Goal: Task Accomplishment & Management: Use online tool/utility

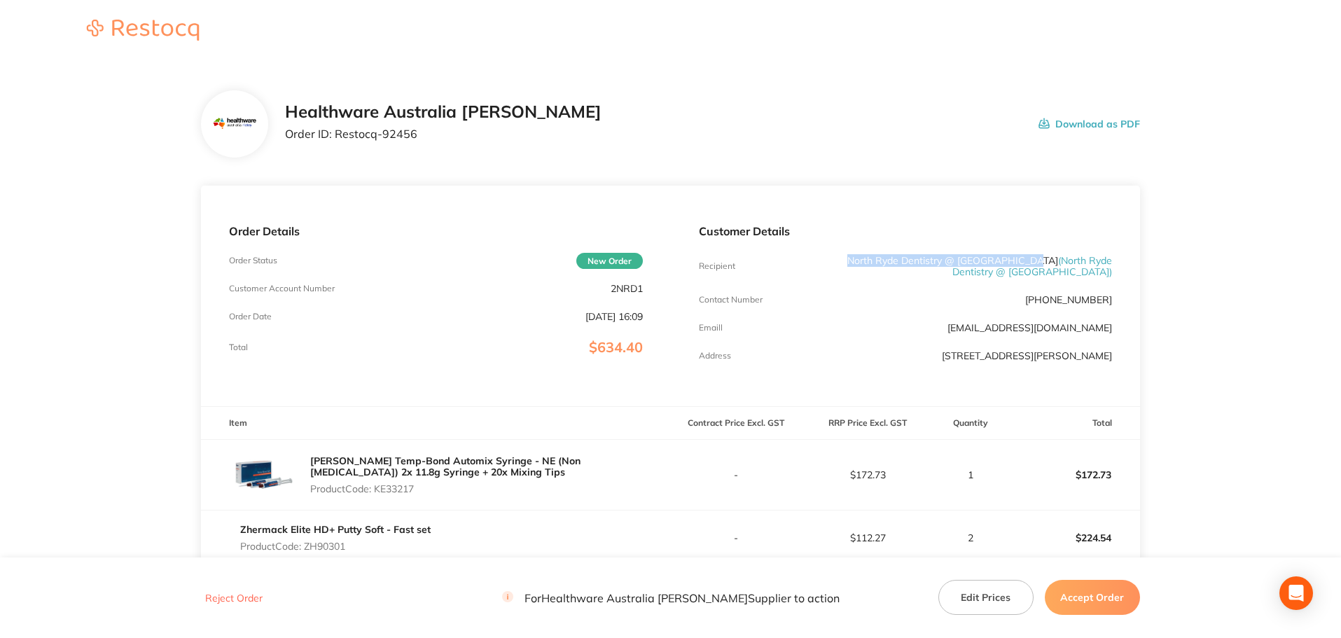
drag, startPoint x: 1054, startPoint y: 258, endPoint x: 864, endPoint y: 255, distance: 189.9
click at [864, 255] on p "[GEOGRAPHIC_DATA] Dentistry @ [GEOGRAPHIC_DATA] ( [GEOGRAPHIC_DATA] Dentistry @…" at bounding box center [974, 266] width 276 height 22
copy p "North Ryde Dentistry @ [GEOGRAPHIC_DATA]"
drag, startPoint x: 415, startPoint y: 142, endPoint x: 338, endPoint y: 148, distance: 77.3
click at [338, 148] on div "Healthware Australia [PERSON_NAME] Order ID: Restocq- 92456 Download as PDF" at bounding box center [670, 123] width 939 height 67
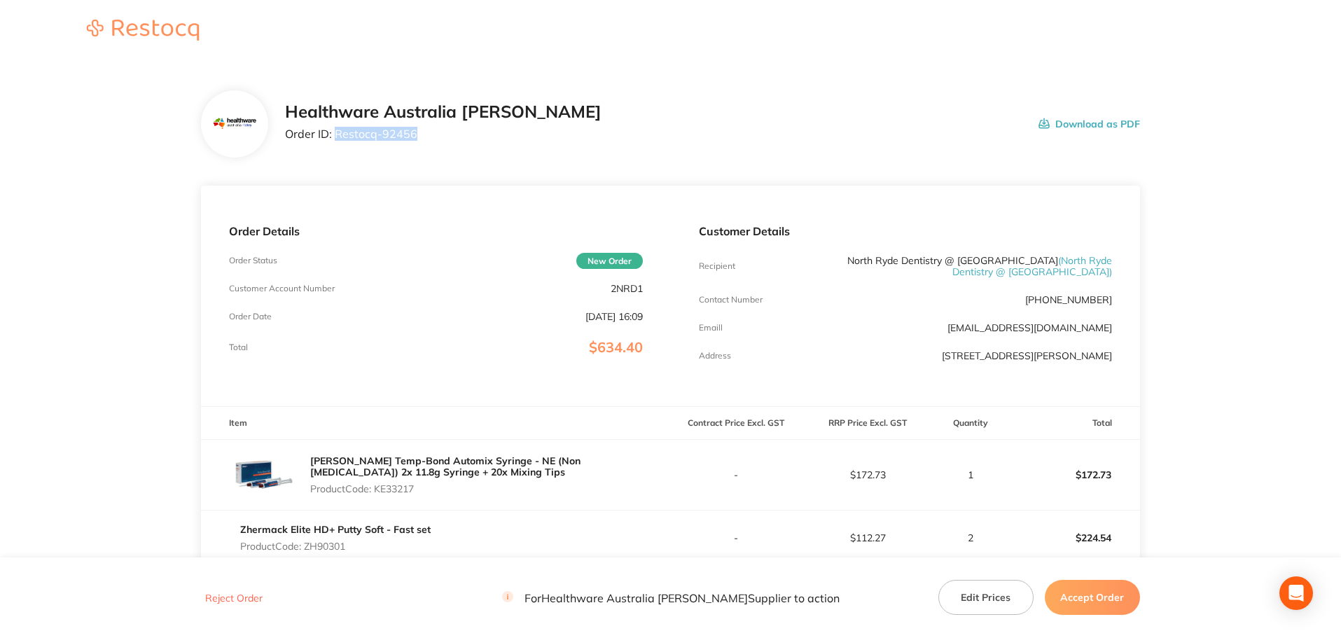
copy p "Restocq- 92456"
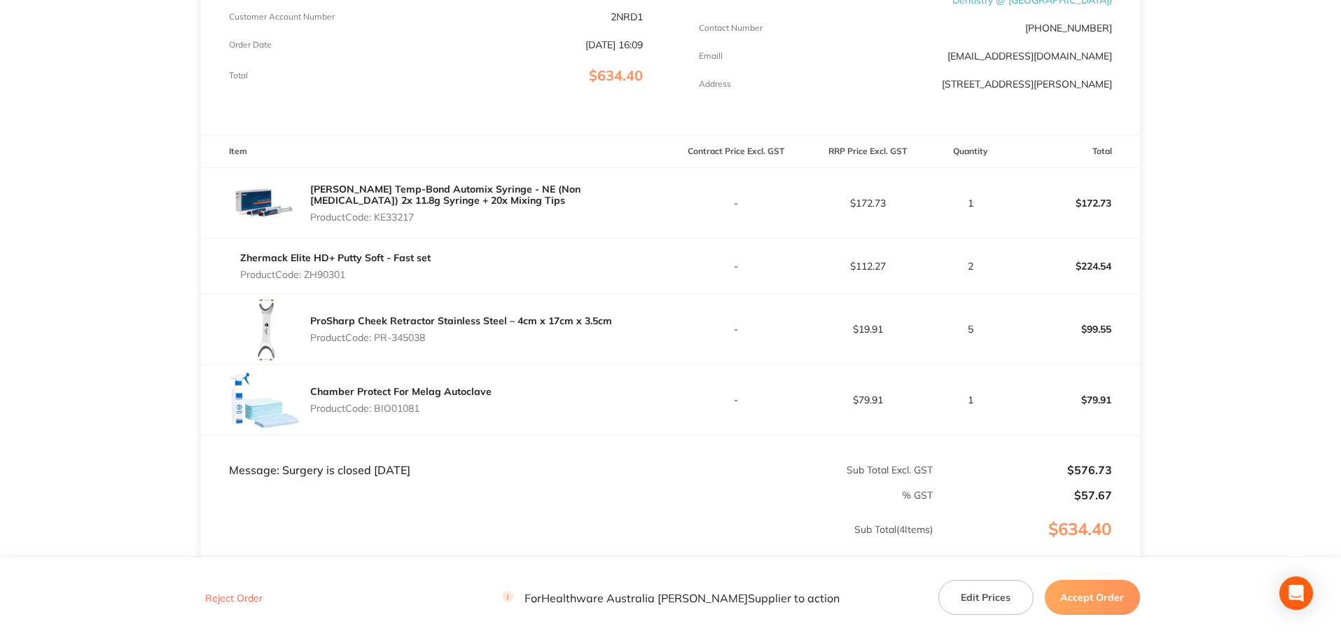
scroll to position [280, 0]
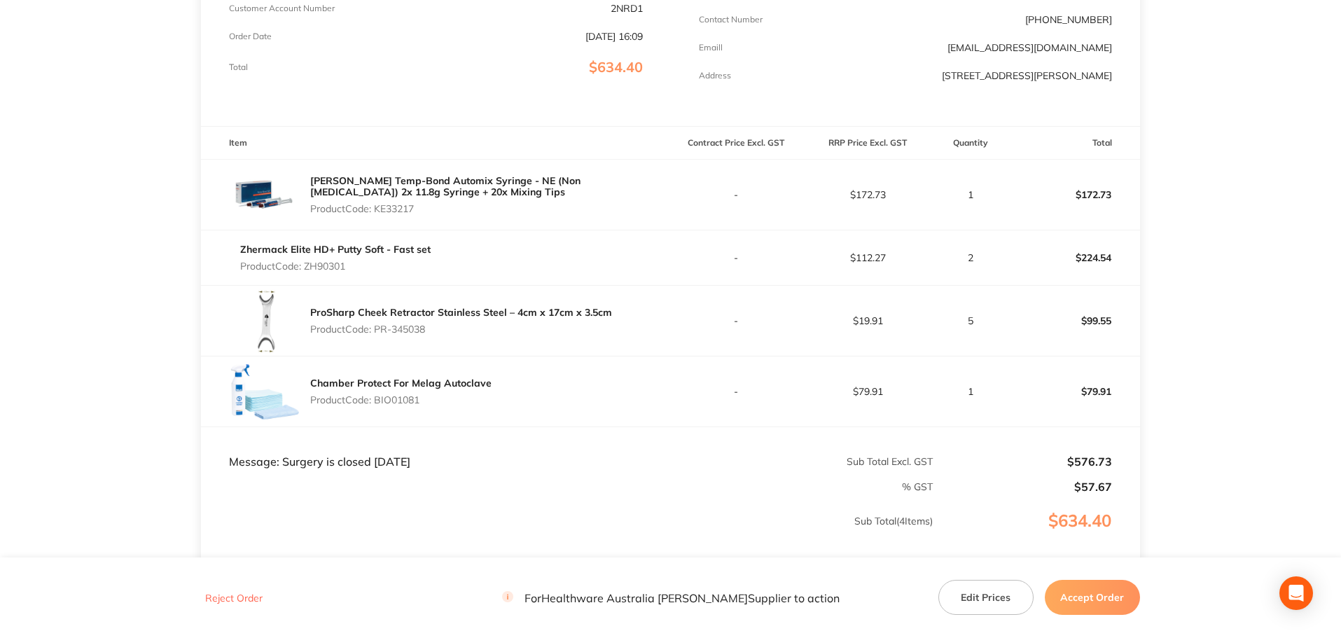
click at [408, 214] on p "Product Code: KE33217" at bounding box center [490, 208] width 360 height 11
copy p "KE33217"
click at [334, 272] on p "Product Code: ZH90301" at bounding box center [335, 266] width 191 height 11
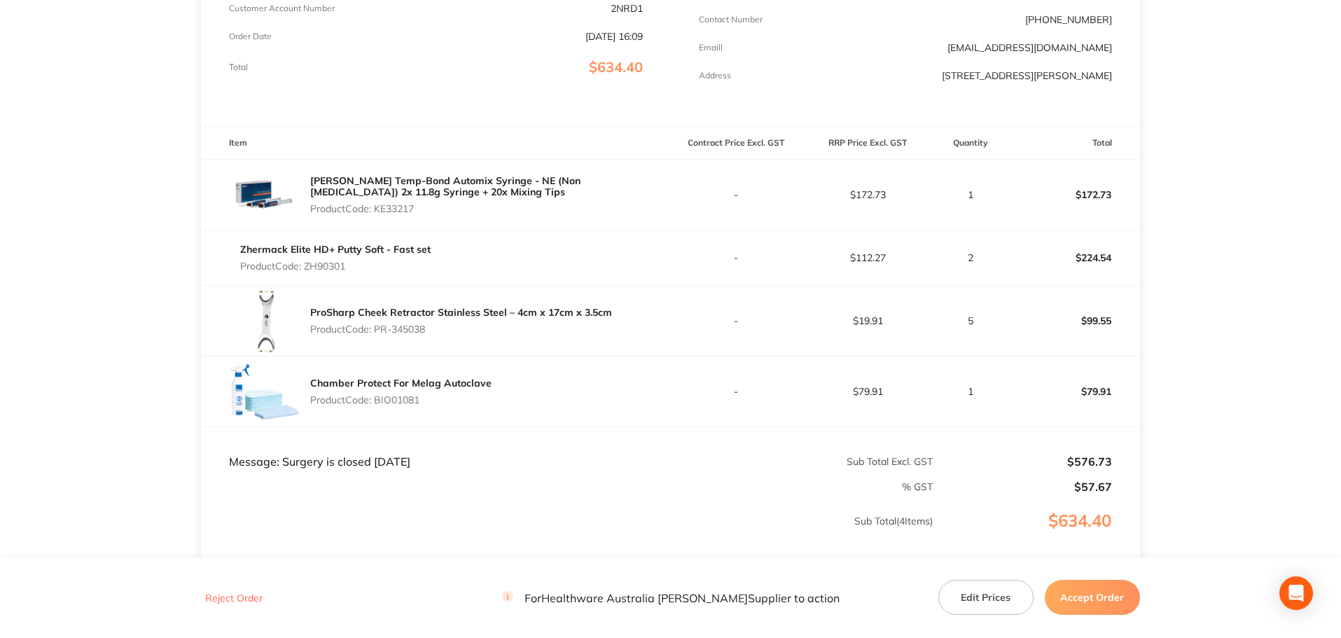
copy p "ZH90301"
drag, startPoint x: 432, startPoint y: 341, endPoint x: 375, endPoint y: 347, distance: 57.1
click at [375, 340] on div "ProSharp Cheek Retractor Stainless Steel – 4cm x 17cm x 3.5cm Product Code: PR-…" at bounding box center [461, 320] width 302 height 39
copy p "PR-345038"
click at [408, 406] on p "Product Code: BIO01081" at bounding box center [400, 399] width 181 height 11
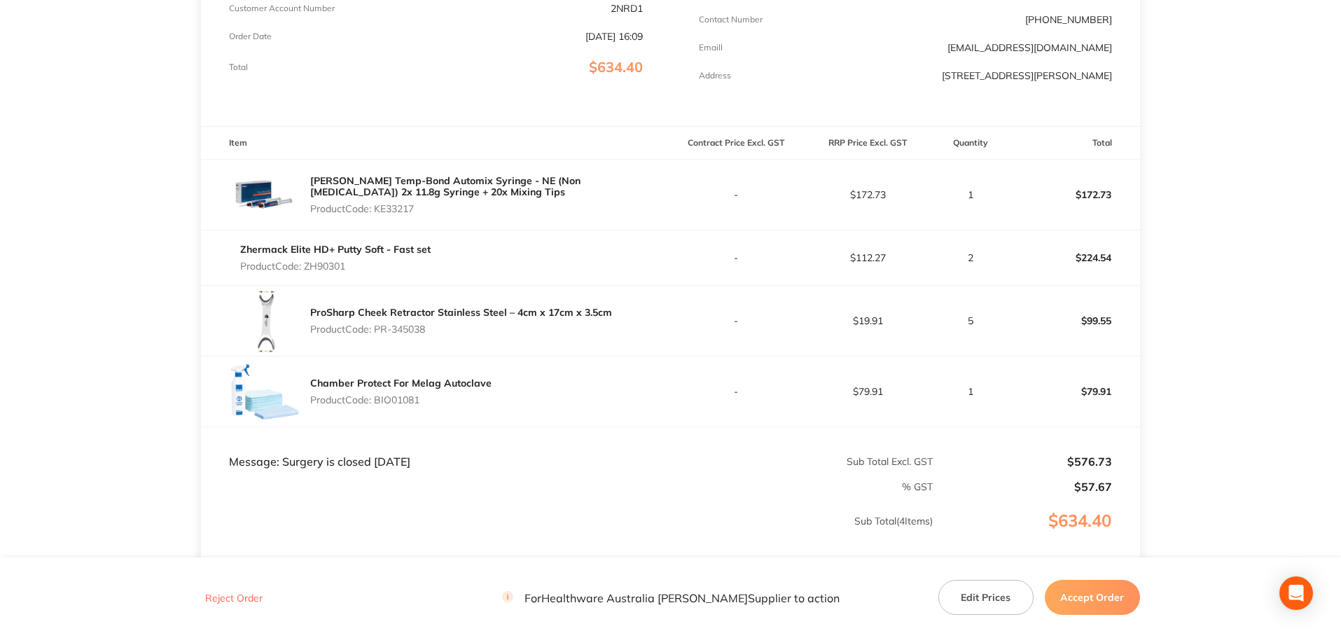
click at [408, 406] on p "Product Code: BIO01081" at bounding box center [400, 399] width 181 height 11
copy p "BIO01081"
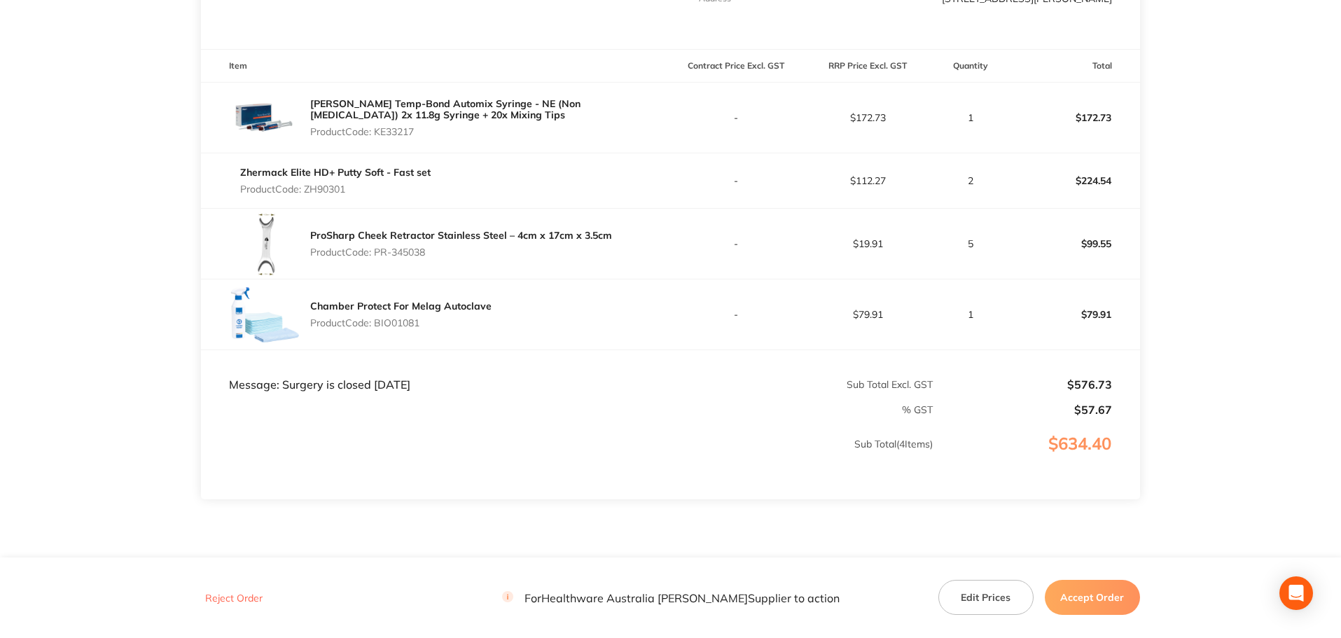
scroll to position [282, 0]
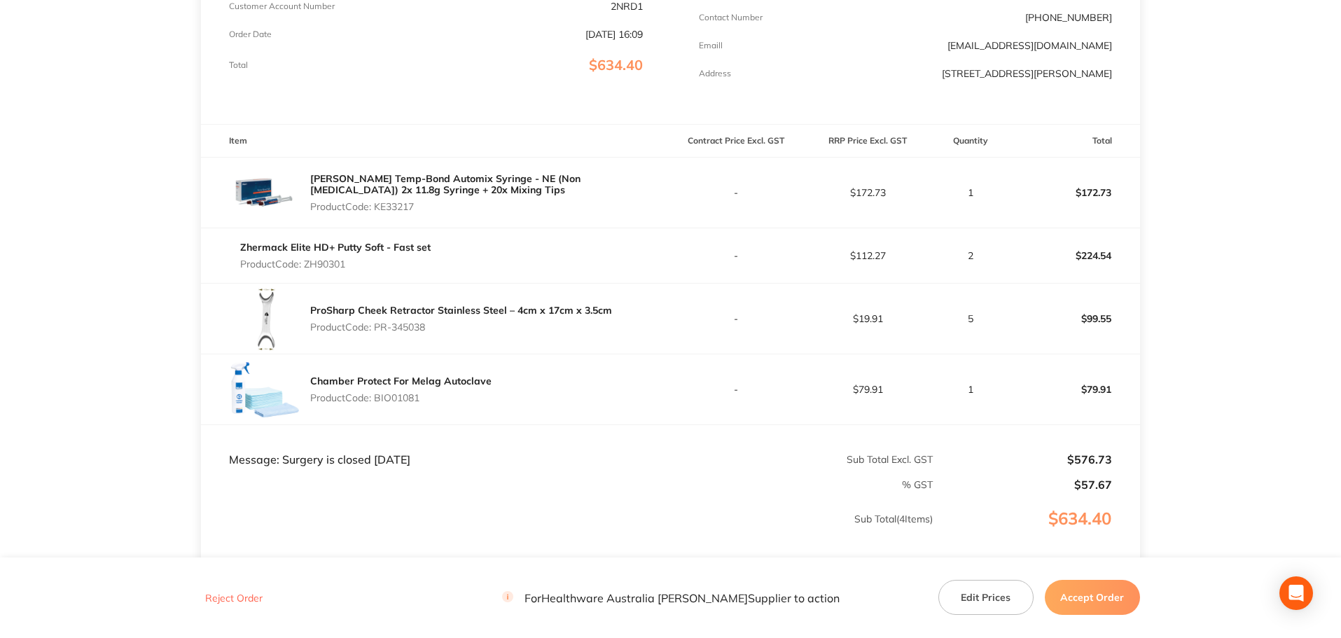
click at [1124, 609] on button "Accept Order" at bounding box center [1092, 597] width 95 height 35
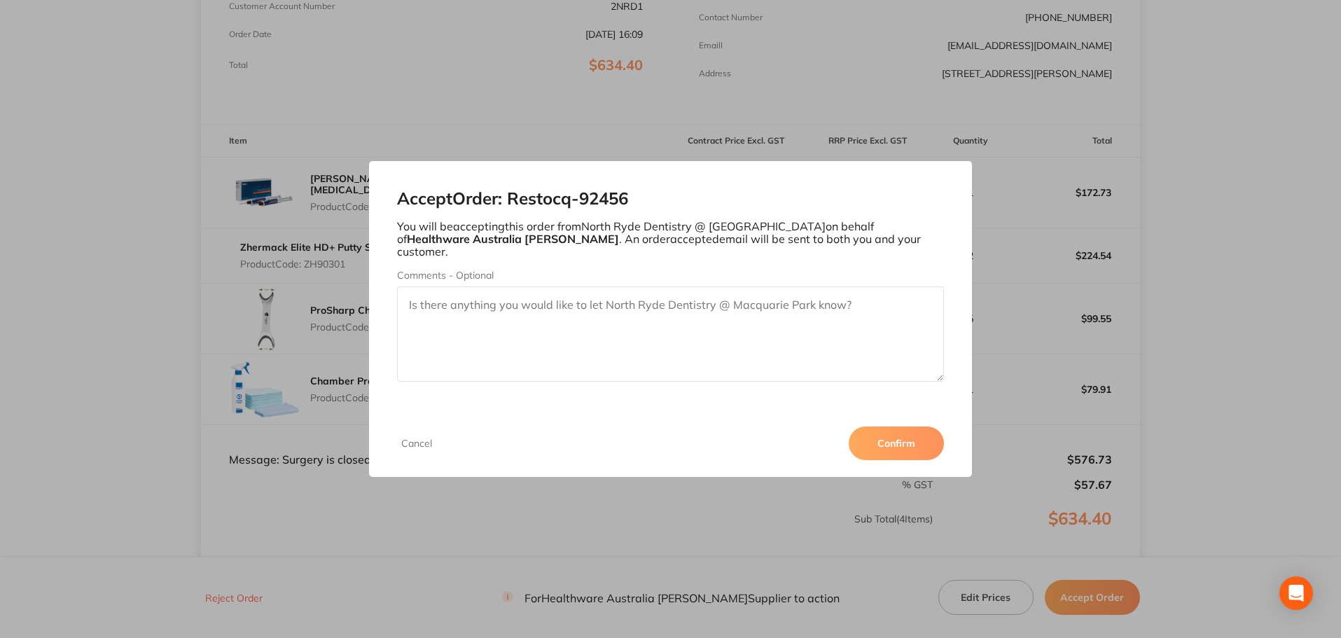
click at [891, 446] on button "Confirm" at bounding box center [896, 444] width 95 height 34
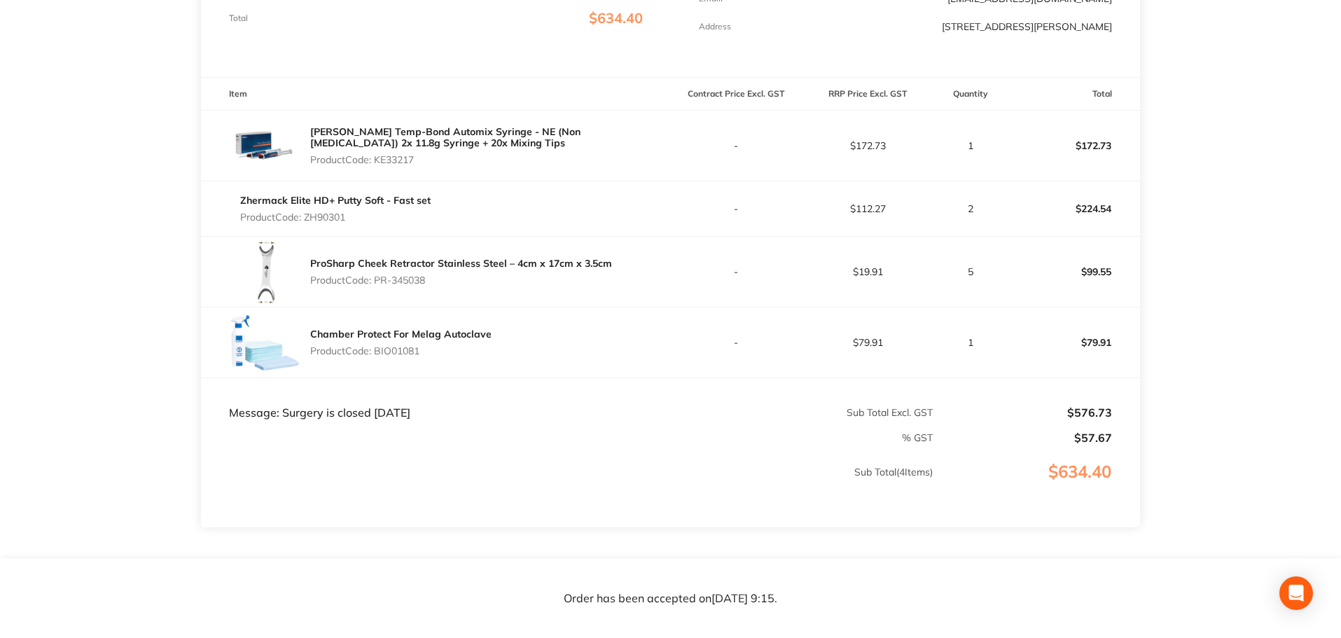
scroll to position [352, 0]
